Goal: Task Accomplishment & Management: Manage account settings

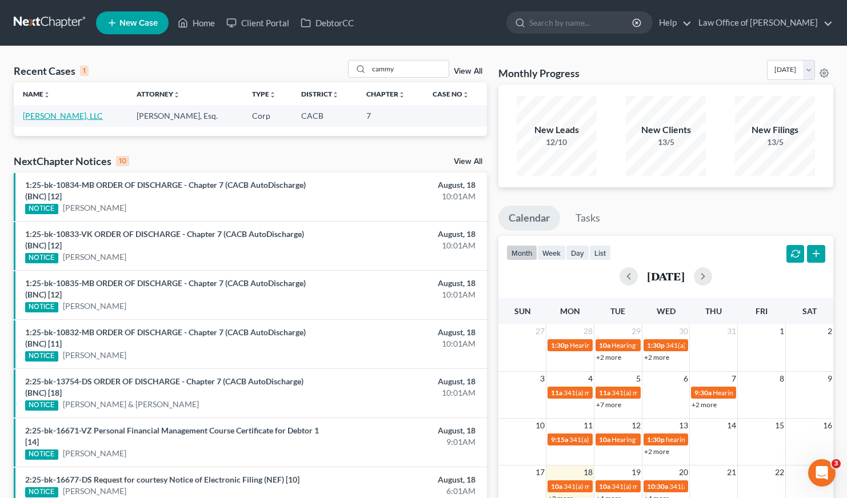
click at [74, 118] on link "[PERSON_NAME], LLC" at bounding box center [63, 116] width 80 height 10
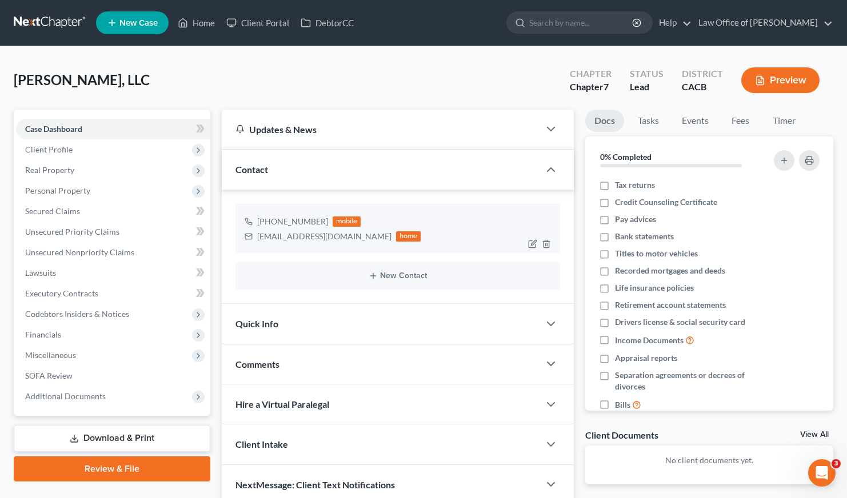
drag, startPoint x: 323, startPoint y: 222, endPoint x: 269, endPoint y: 223, distance: 54.9
click at [269, 223] on div "[PHONE_NUMBER] mobile" at bounding box center [333, 221] width 177 height 15
copy div "[PHONE_NUMBER]"
click at [361, 79] on div "[PERSON_NAME], LLC Upgraded Chapter Chapter 7 Status Lead District CACB Preview" at bounding box center [423, 85] width 819 height 50
click at [530, 243] on icon "button" at bounding box center [532, 243] width 9 height 9
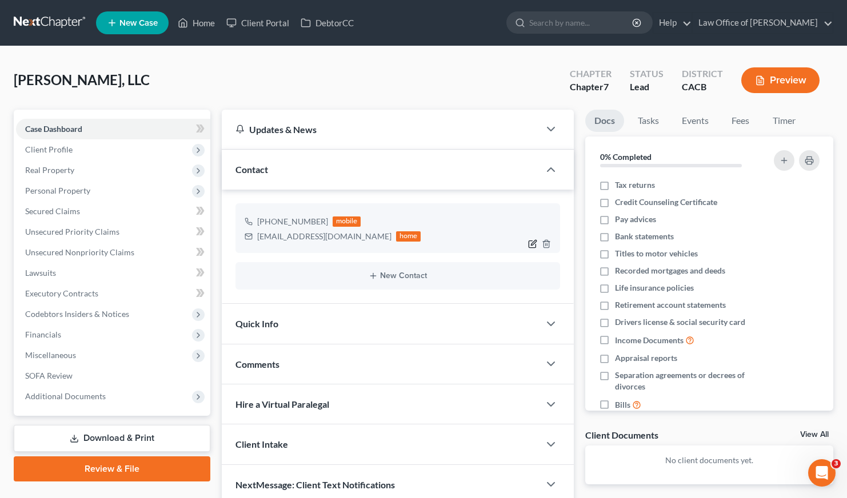
select select "0"
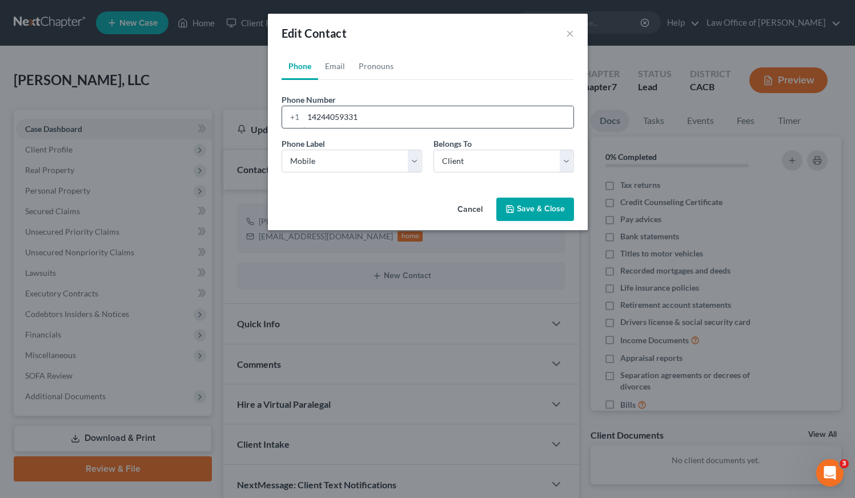
click at [364, 117] on input "14244059331" at bounding box center [438, 117] width 270 height 22
type input "14244059332"
click at [555, 207] on button "Save & Close" at bounding box center [535, 210] width 78 height 24
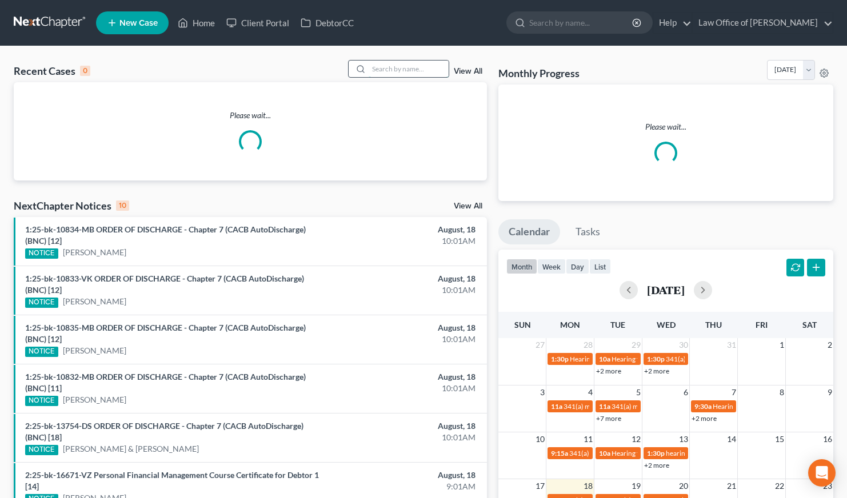
click at [389, 69] on input "search" at bounding box center [408, 69] width 80 height 17
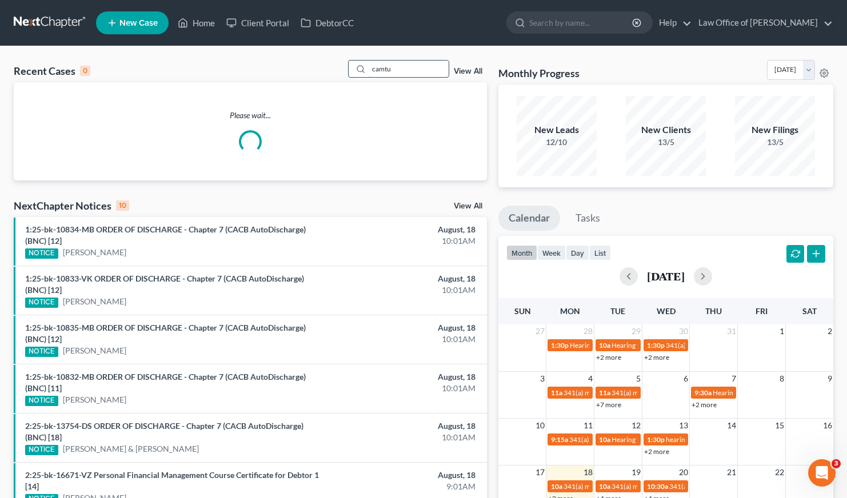
type input "camtu"
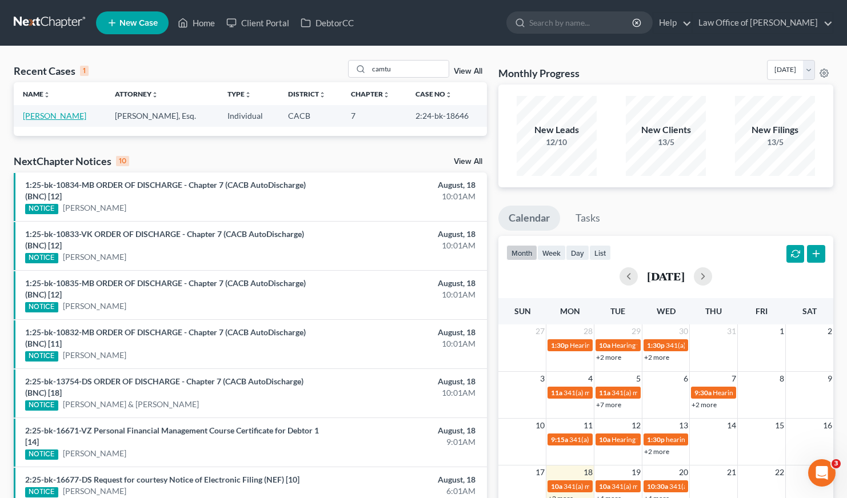
click at [31, 111] on link "Nguyen, Camtu" at bounding box center [54, 116] width 63 height 10
